Goal: Check status: Check status

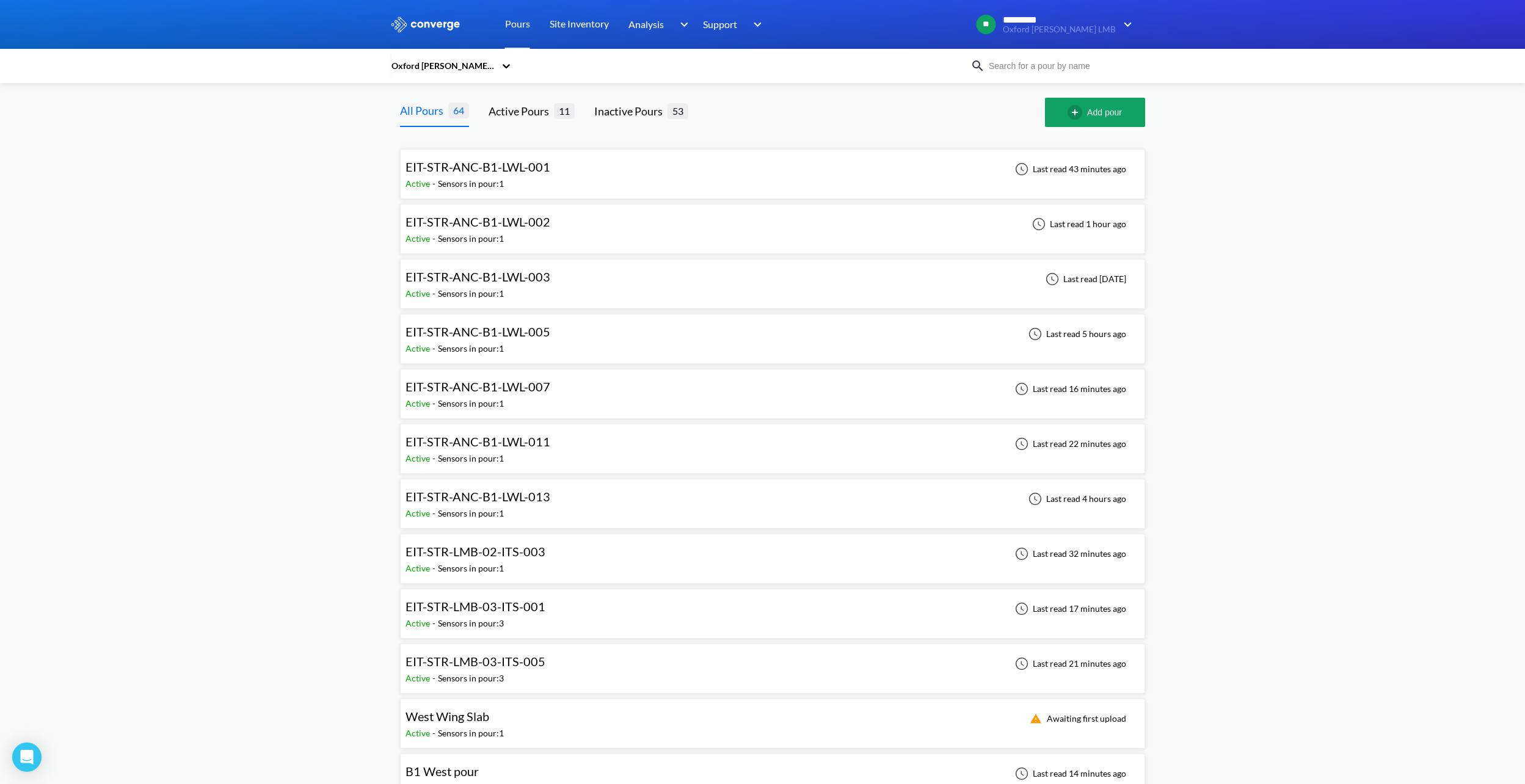
click at [518, 504] on div "EIT-STR-ANC-B1-LWL-013" at bounding box center [478, 497] width 145 height 19
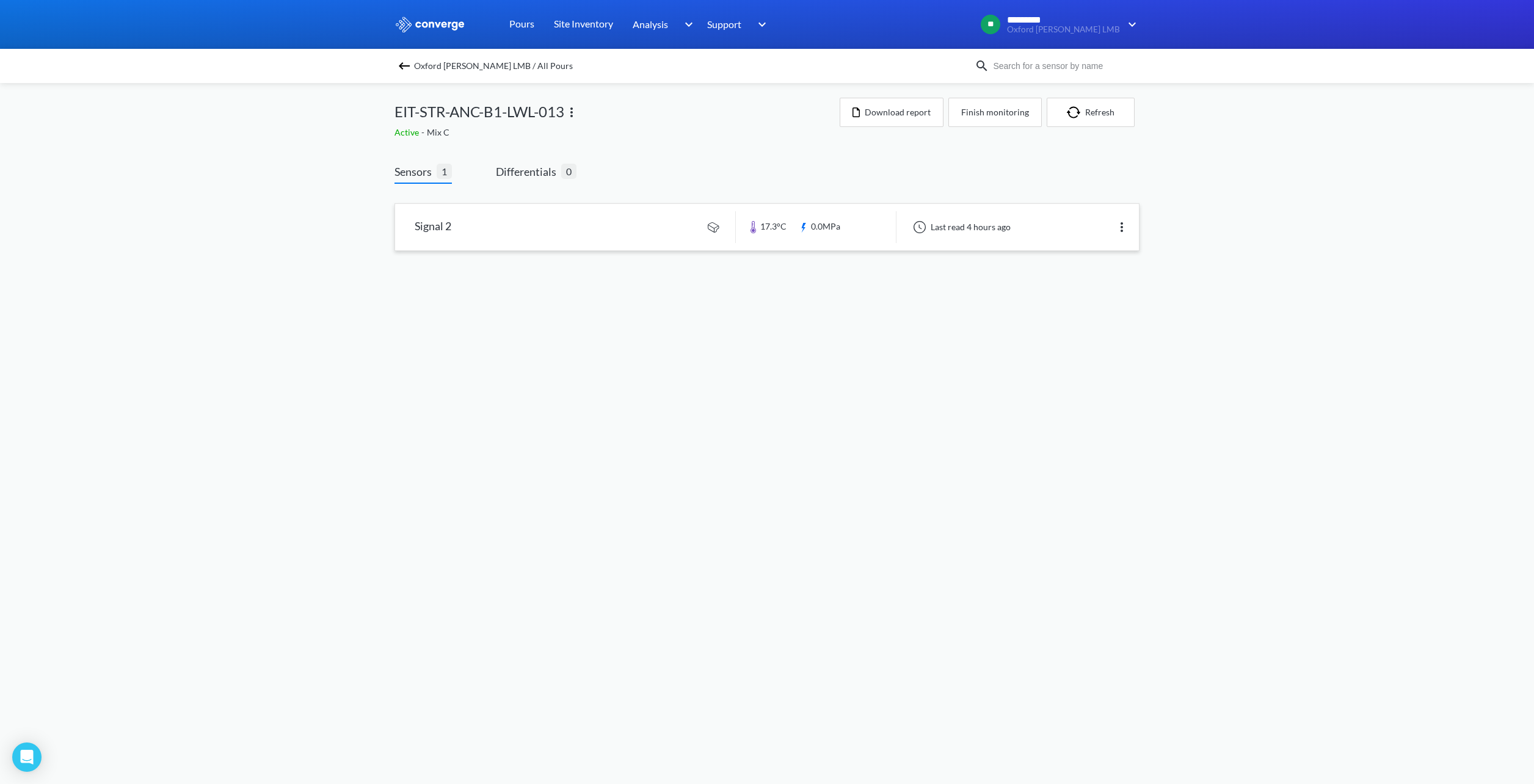
click at [639, 222] on link at bounding box center [766, 227] width 744 height 47
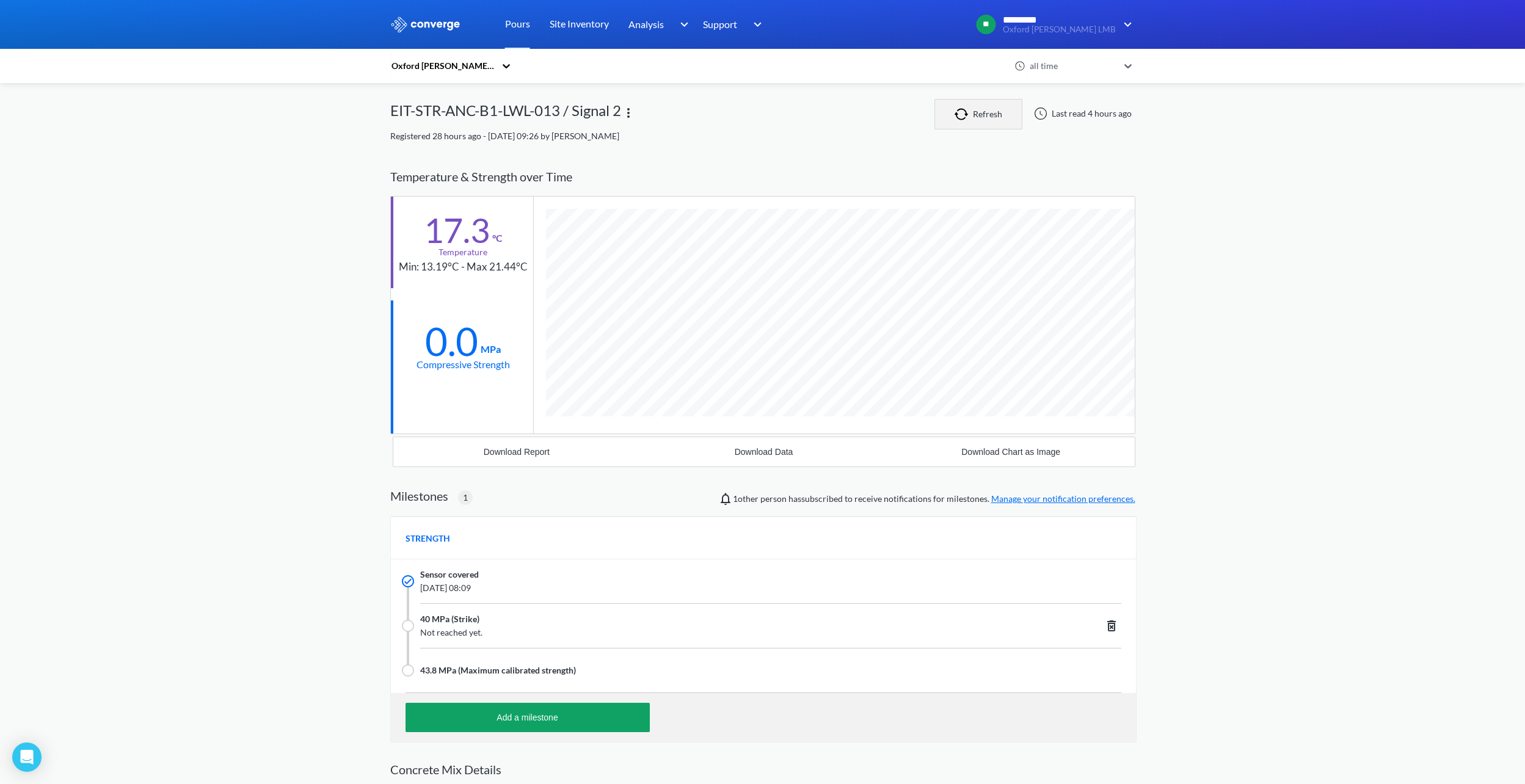
click at [1004, 108] on button "Refresh" at bounding box center [978, 114] width 88 height 31
click at [641, 113] on div "EIT-STR-ANC-B1-LWL-013 / Signal 2" at bounding box center [662, 114] width 544 height 31
click at [633, 116] on img at bounding box center [629, 113] width 15 height 15
click at [618, 117] on div "Edit" at bounding box center [596, 113] width 78 height 23
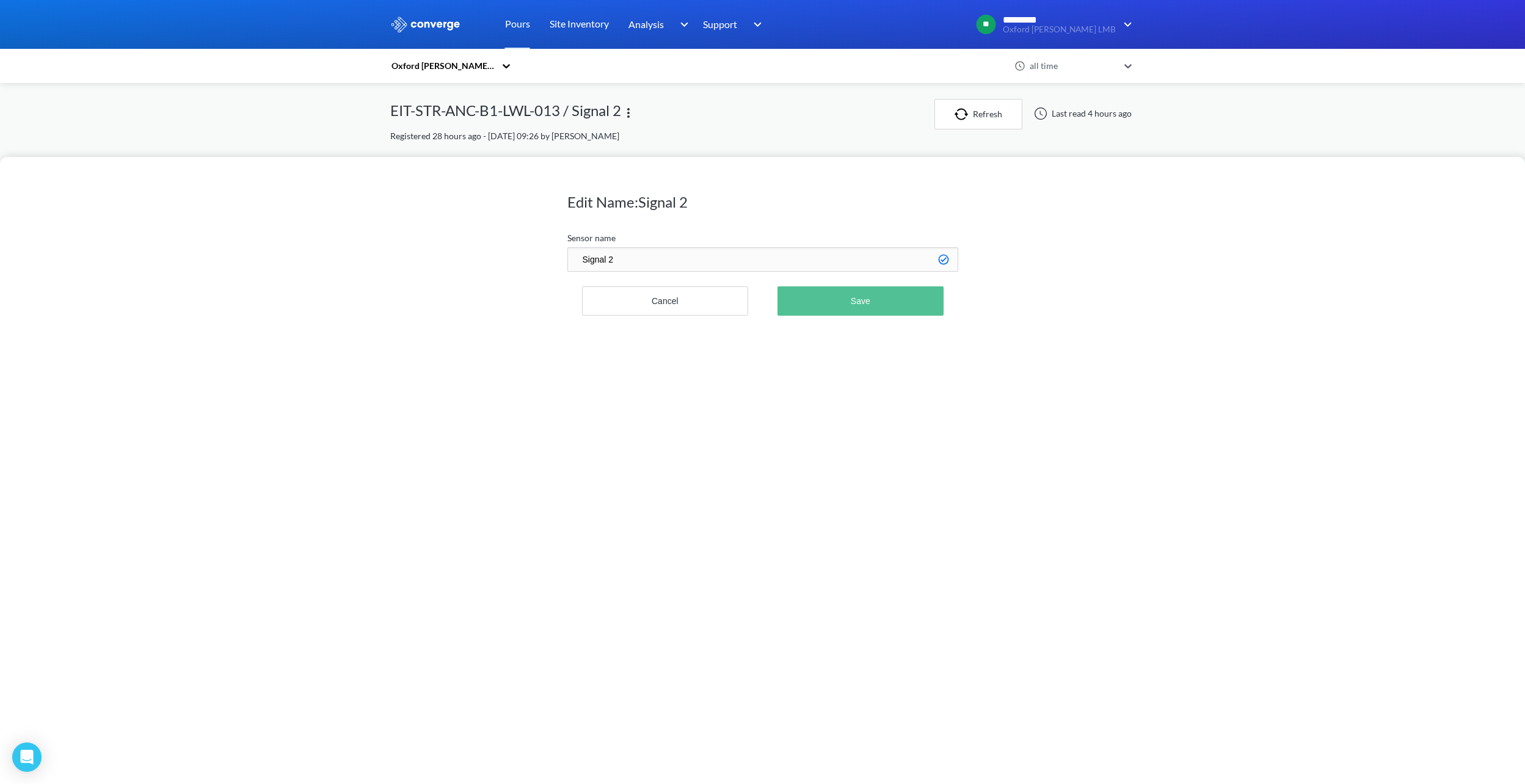
click at [814, 299] on button "Save" at bounding box center [860, 301] width 166 height 29
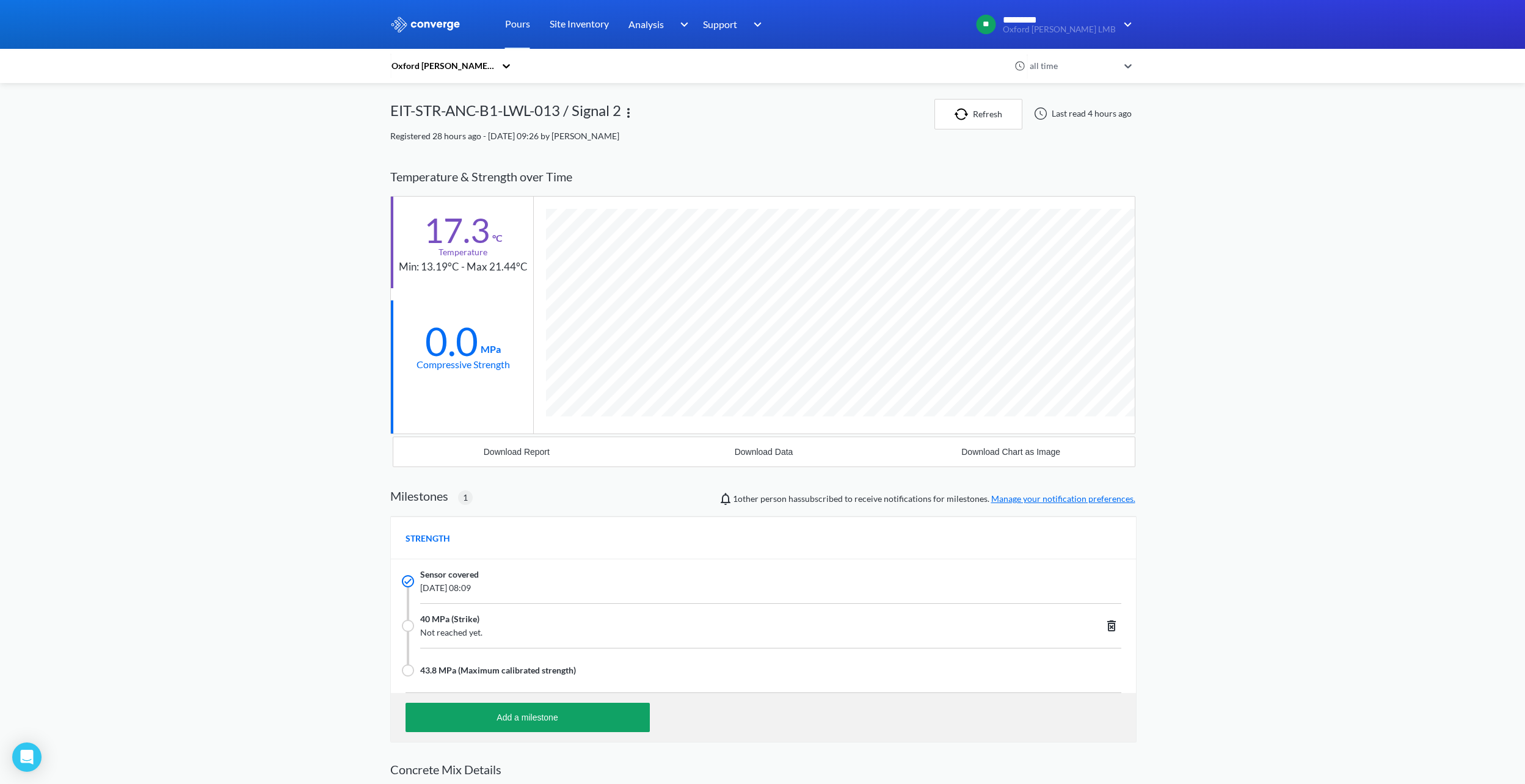
scroll to position [61, 0]
